Goal: Information Seeking & Learning: Learn about a topic

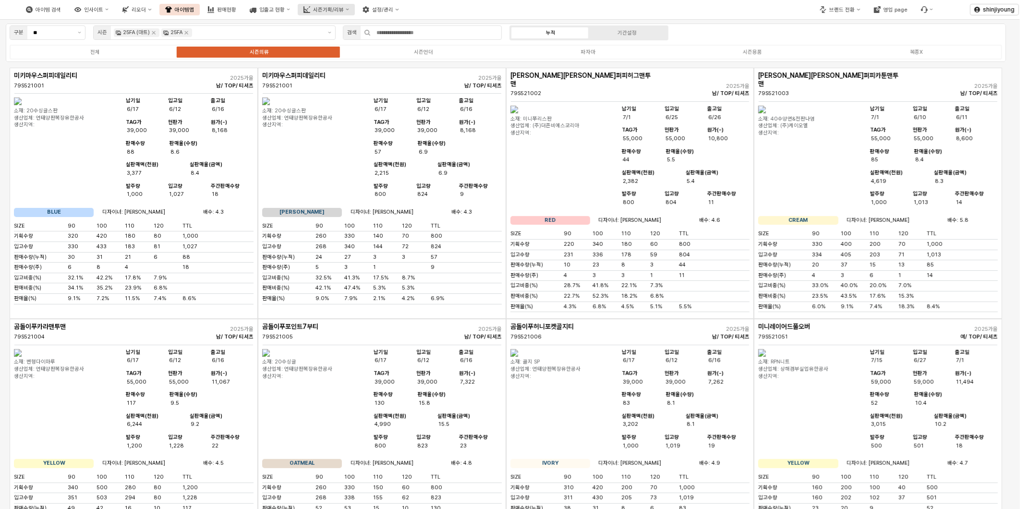
click at [355, 9] on button "시즌기획/리뷰" at bounding box center [326, 10] width 57 height 12
click at [356, 102] on div "경쟁사 분석" at bounding box center [357, 105] width 52 height 7
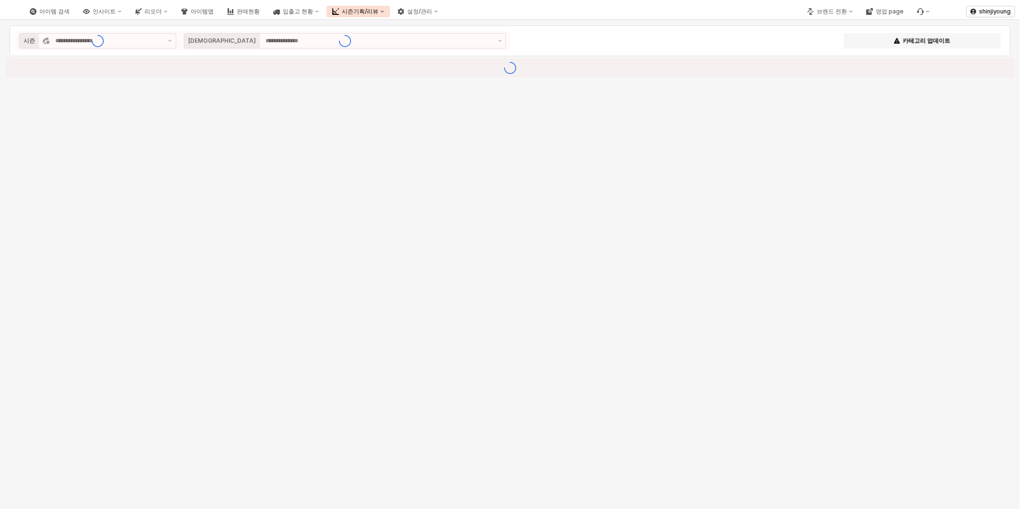
type input "**********"
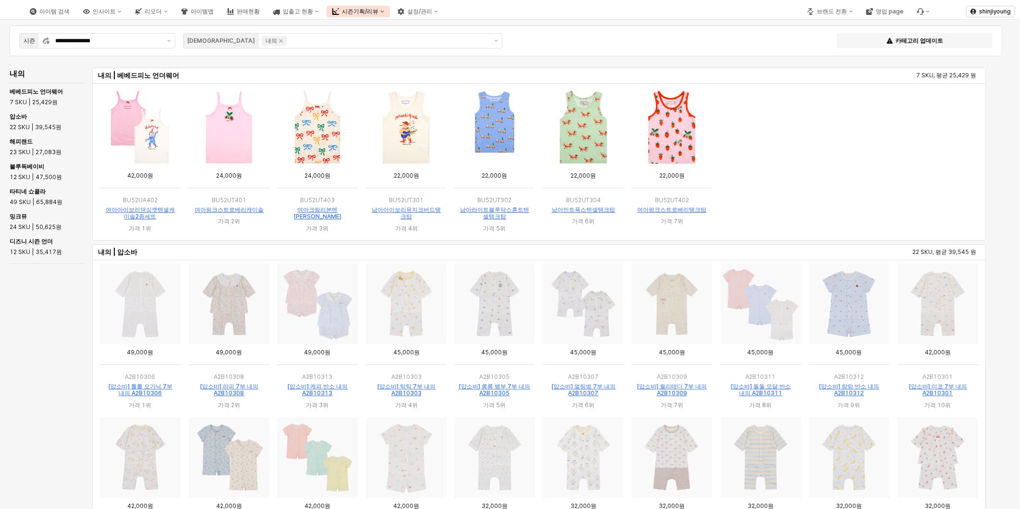
click at [31, 372] on div "내의 내의 | 베베드피노 언더웨어 7 SKU, 평균 25,429 원 내의 | 압소바 22 SKU, 평균 39,545 원 내의 | 해피랜드 23…" at bounding box center [502, 321] width 993 height 511
click at [843, 12] on div "브랜드 전환" at bounding box center [832, 11] width 30 height 7
click at [838, 25] on div "아가방" at bounding box center [838, 29] width 59 height 8
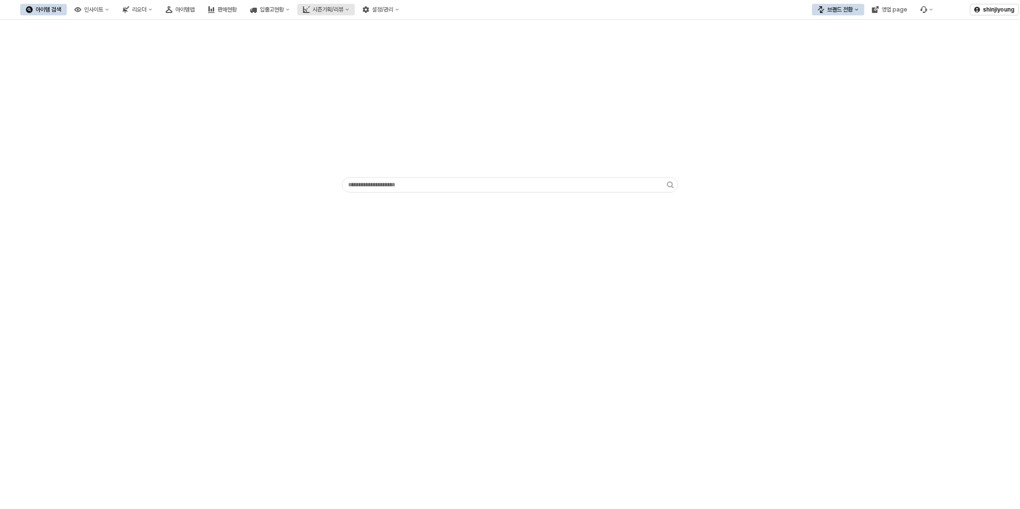
click at [344, 9] on div "시즌기획/리뷰" at bounding box center [328, 9] width 31 height 7
click at [361, 109] on div "경쟁사 분석" at bounding box center [375, 109] width 51 height 8
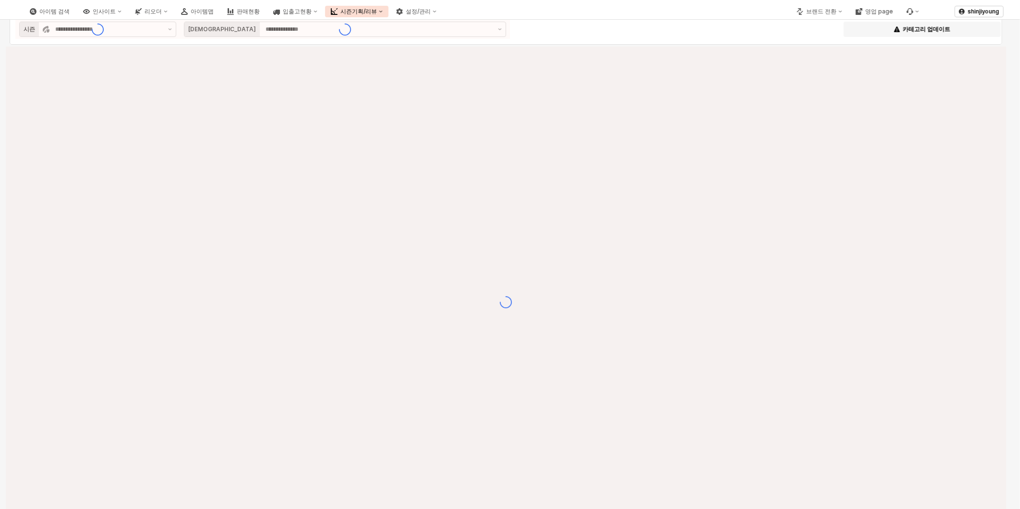
type input "**********"
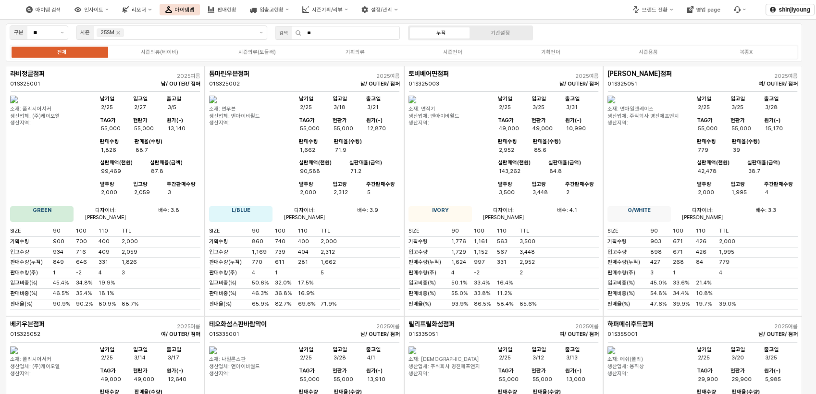
drag, startPoint x: 298, startPoint y: 25, endPoint x: 271, endPoint y: 24, distance: 27.4
click at [279, 24] on div "검색 **" at bounding box center [337, 33] width 133 height 19
click at [360, 50] on div "기획의류" at bounding box center [354, 52] width 19 height 6
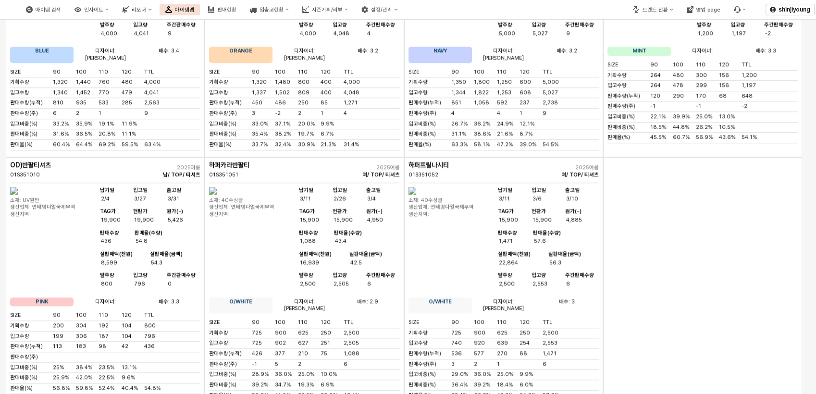
scroll to position [1014, 0]
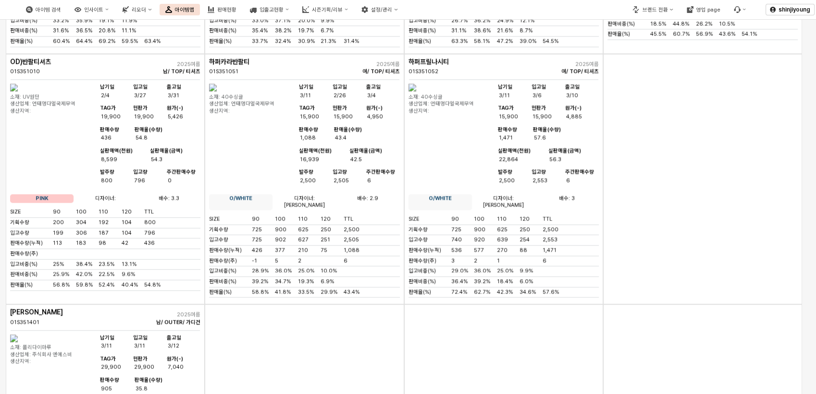
drag, startPoint x: 294, startPoint y: 286, endPoint x: 276, endPoint y: 249, distance: 41.5
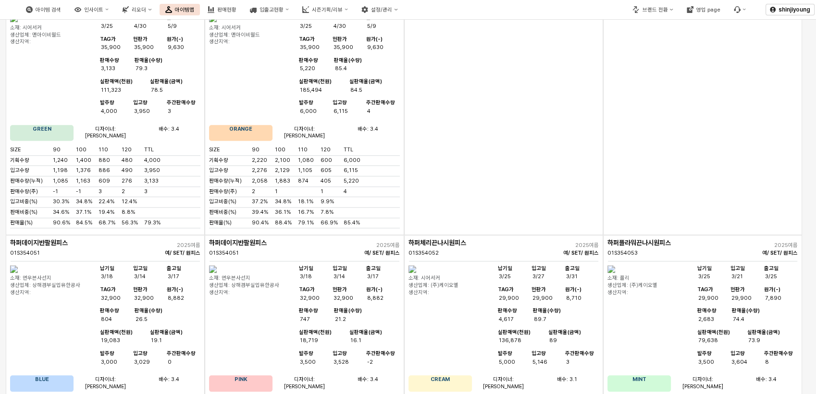
scroll to position [4377, 0]
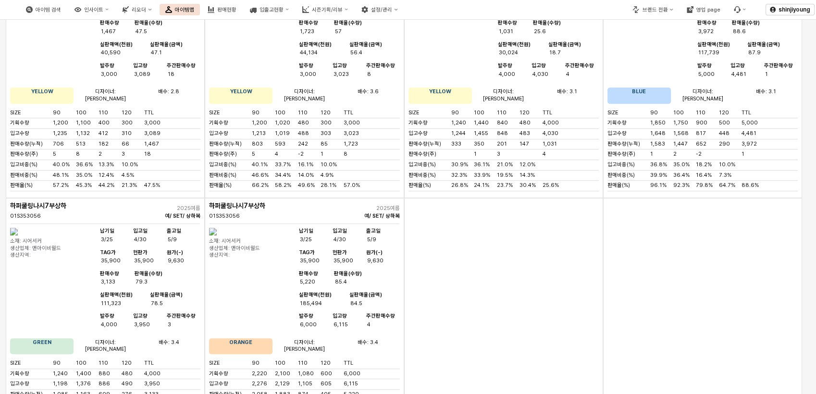
click at [493, 198] on div "App Frame" at bounding box center [503, 323] width 199 height 250
click at [547, 198] on div "App Frame" at bounding box center [503, 323] width 199 height 250
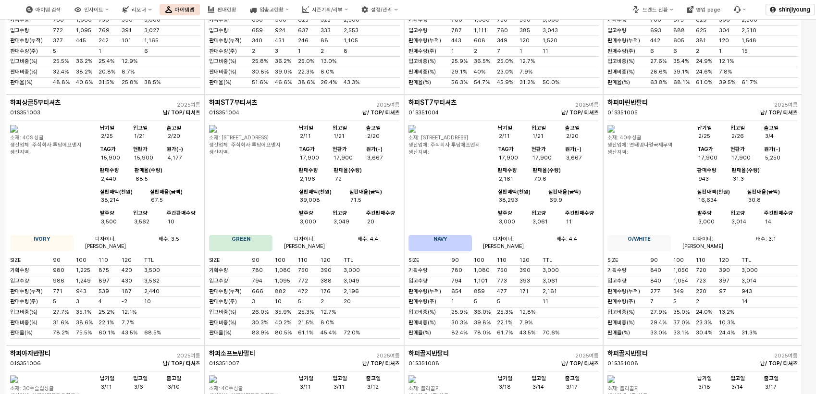
scroll to position [0, 0]
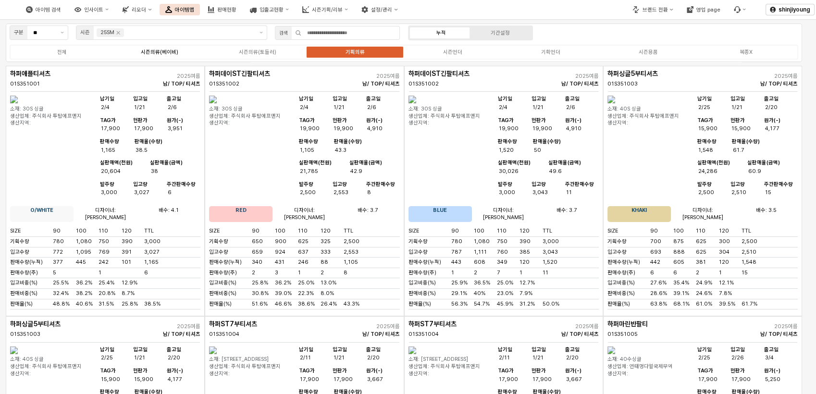
click at [170, 49] on div "시즌의류(베이비)" at bounding box center [159, 52] width 37 height 6
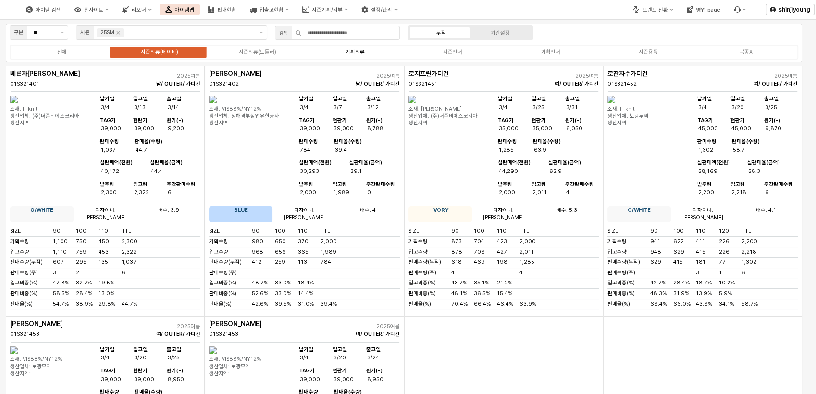
click at [348, 52] on div "기획의류" at bounding box center [354, 52] width 19 height 6
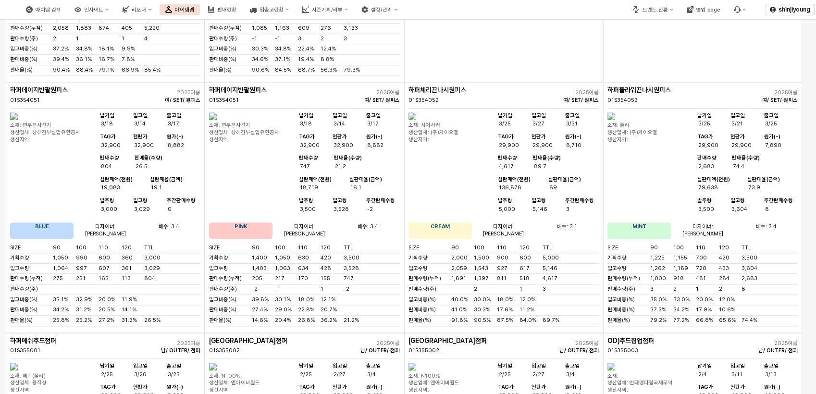
scroll to position [4583, 0]
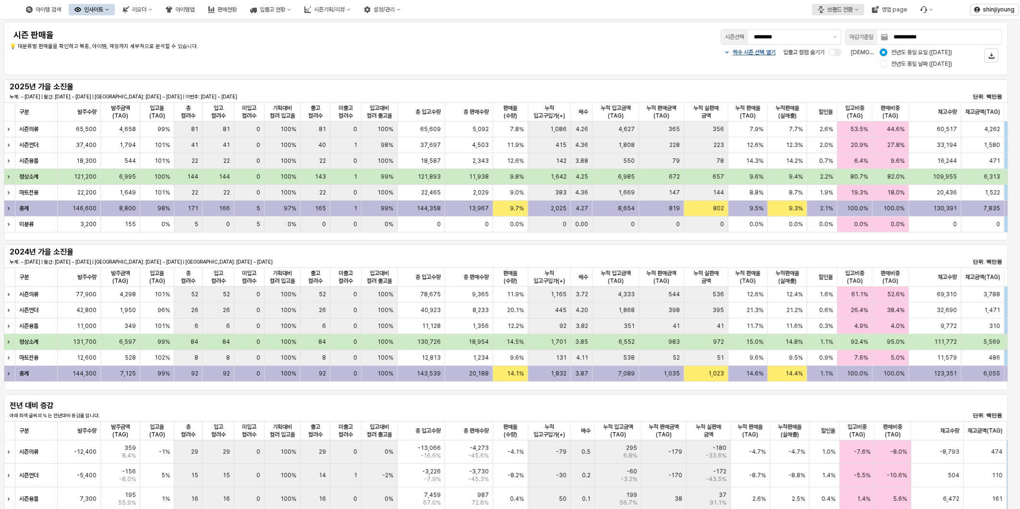
click at [857, 12] on button "브랜드 전환" at bounding box center [838, 10] width 52 height 12
click at [848, 25] on div "아가방" at bounding box center [848, 27] width 59 height 8
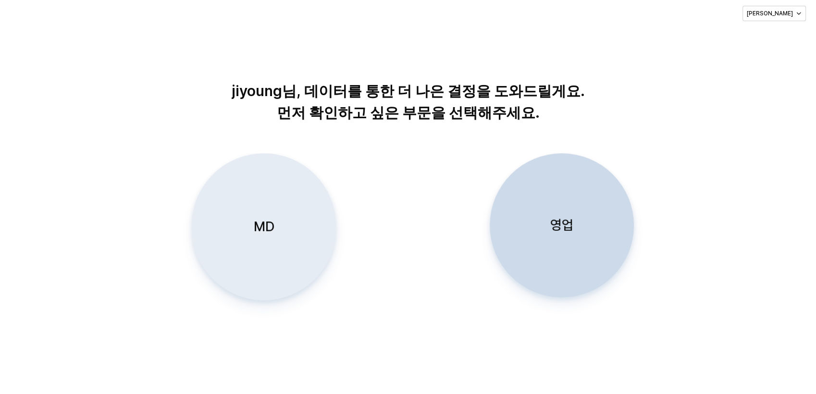
click at [262, 209] on div "MD" at bounding box center [263, 227] width 135 height 146
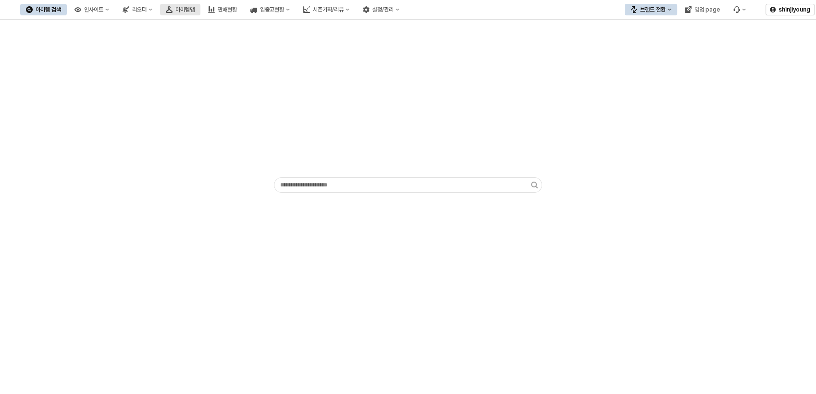
click at [195, 12] on div "아이템맵" at bounding box center [184, 9] width 19 height 7
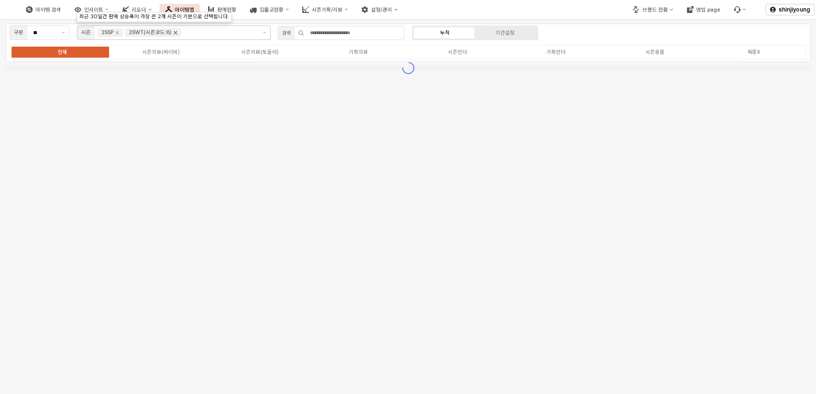
click at [176, 34] on icon "Remove 25WT(시즌코드:8)" at bounding box center [176, 33] width 8 height 8
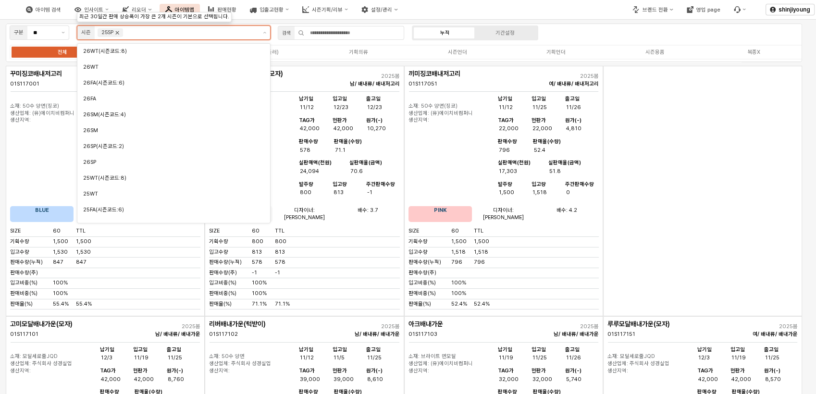
scroll to position [73, 0]
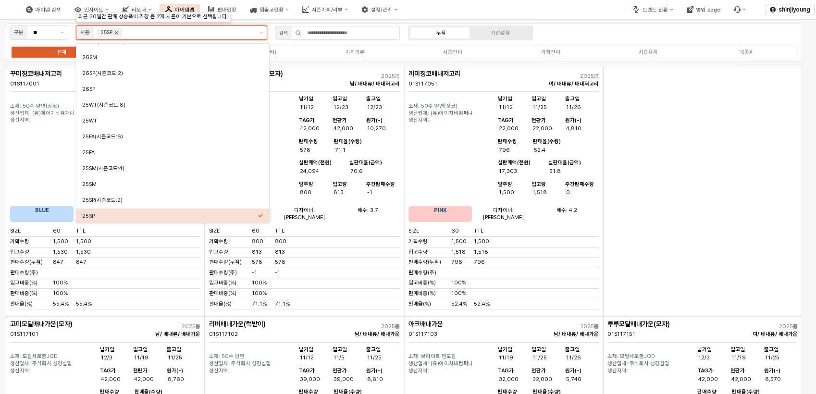
click at [119, 33] on icon "Remove 25SP" at bounding box center [116, 33] width 8 height 8
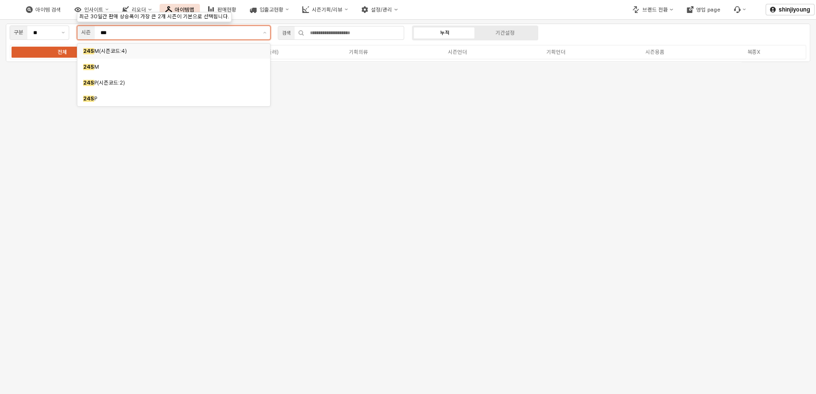
type input "****"
click at [92, 70] on div "24SM" at bounding box center [171, 66] width 176 height 7
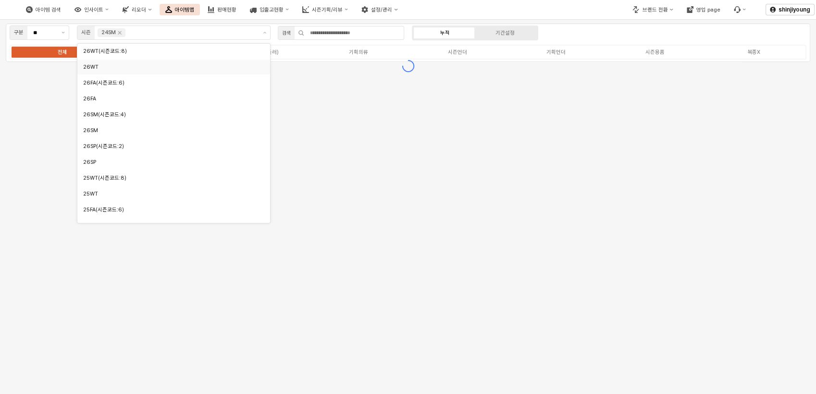
click at [545, 10] on div "아이템 검색 인사이트 리오더 아이템맵 판매현황 입출고현황 시즌기획/리뷰 설정/관리" at bounding box center [306, 10] width 612 height 20
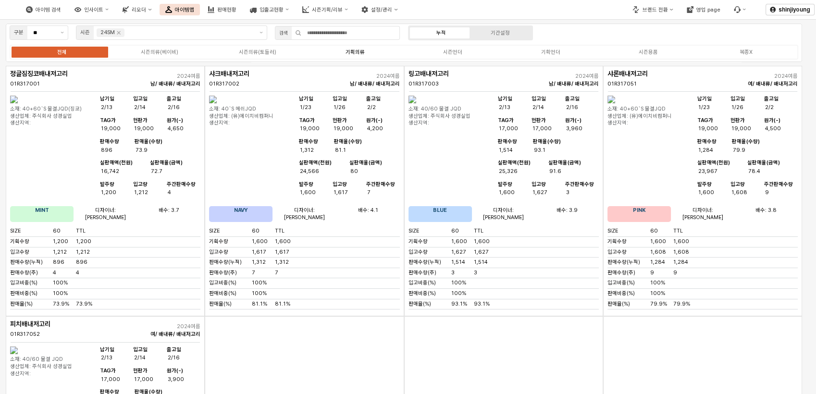
click at [357, 52] on div "기획의류" at bounding box center [354, 52] width 19 height 6
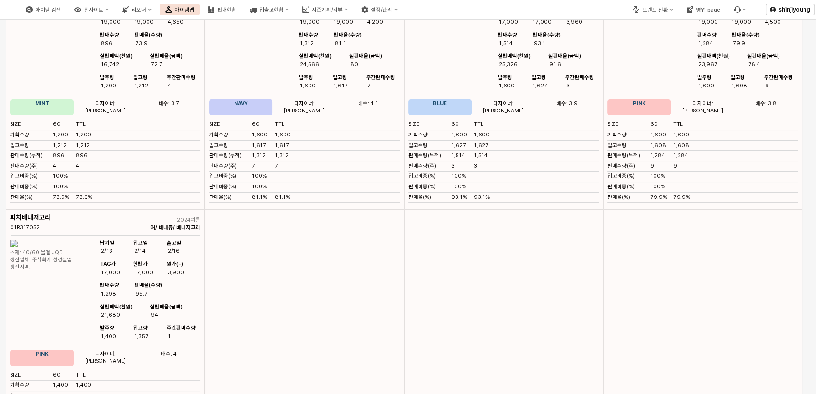
scroll to position [0, 0]
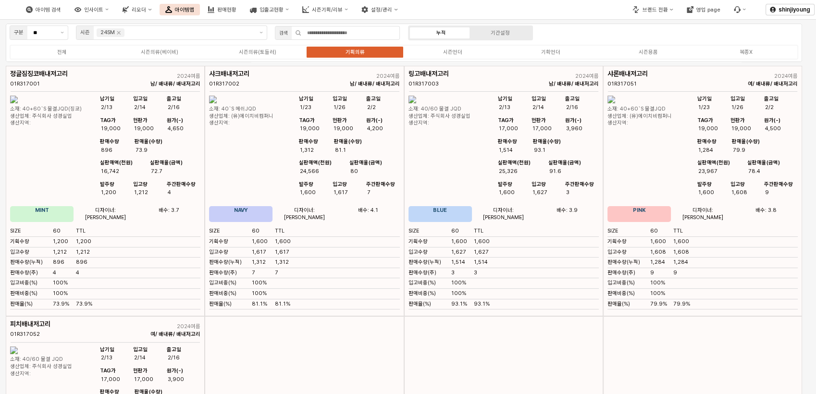
click at [351, 52] on div "기획의류" at bounding box center [354, 52] width 19 height 6
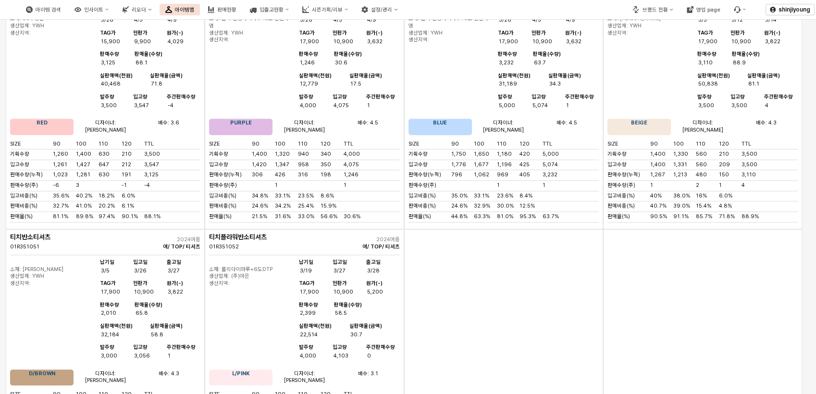
scroll to position [961, 0]
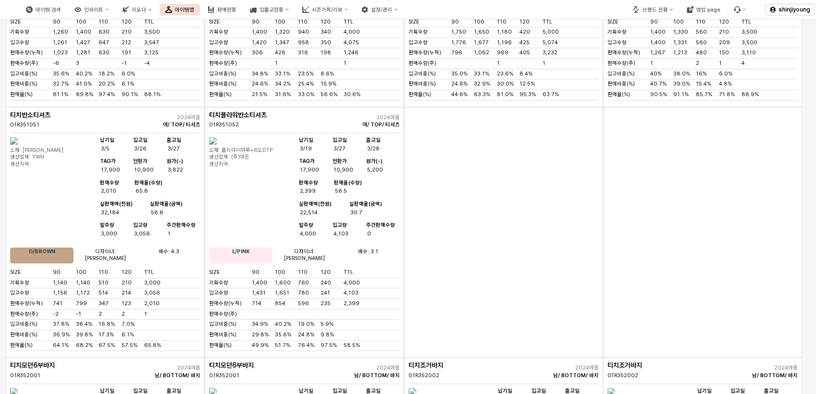
click at [544, 249] on div "App Frame" at bounding box center [503, 232] width 199 height 250
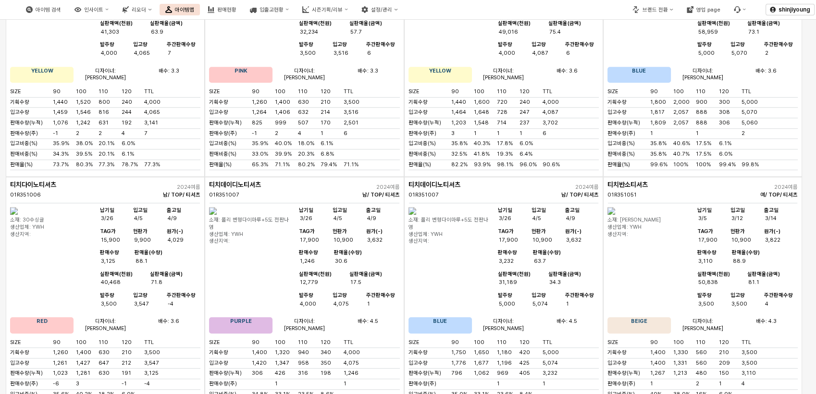
scroll to position [587, 0]
